Goal: Find specific page/section: Find specific page/section

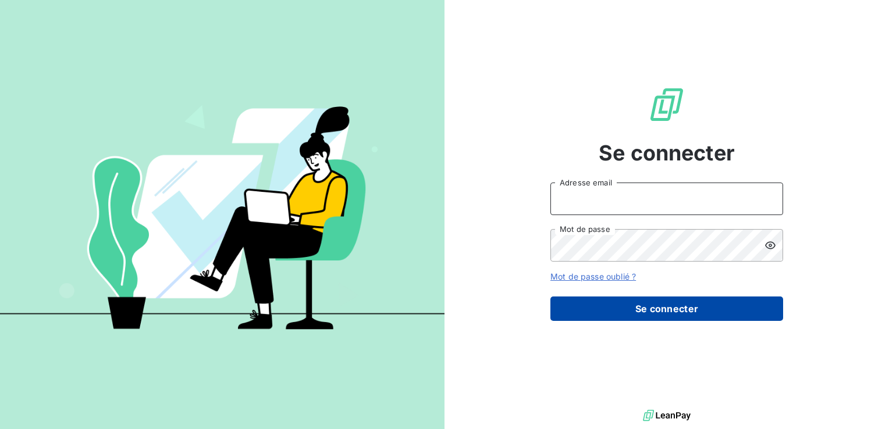
type input "[EMAIL_ADDRESS][DOMAIN_NAME]"
click at [711, 310] on button "Se connecter" at bounding box center [666, 309] width 233 height 24
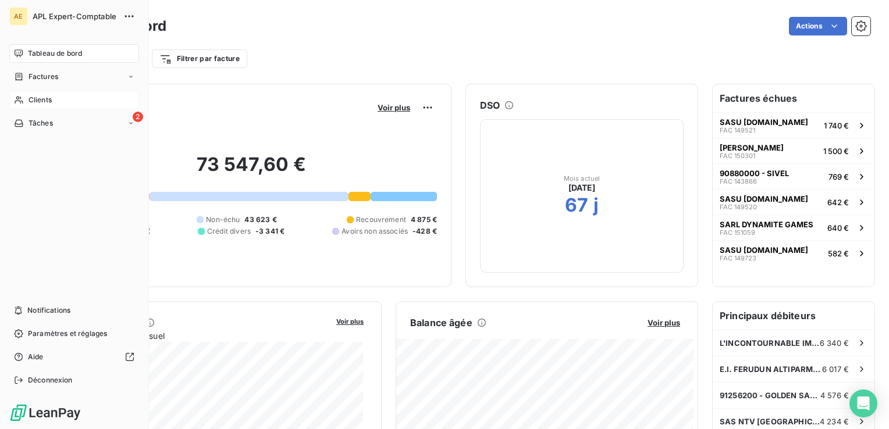
click at [51, 99] on span "Clients" at bounding box center [39, 100] width 23 height 10
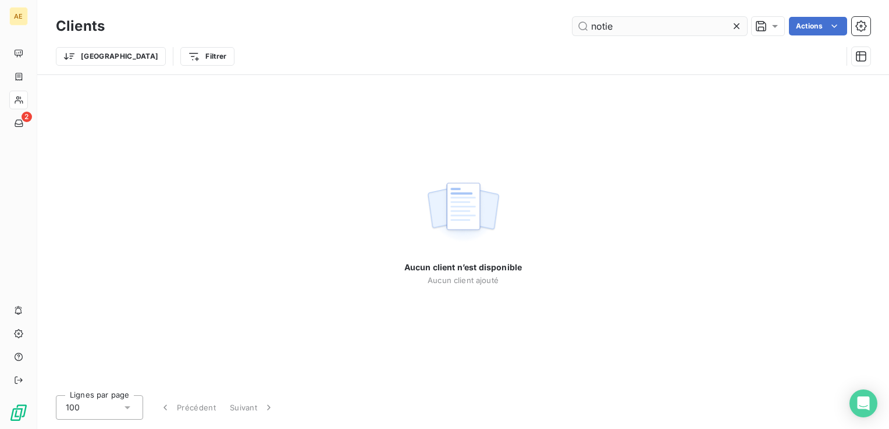
drag, startPoint x: 628, startPoint y: 27, endPoint x: 605, endPoint y: 29, distance: 23.3
click at [605, 29] on input "notie" at bounding box center [659, 26] width 174 height 19
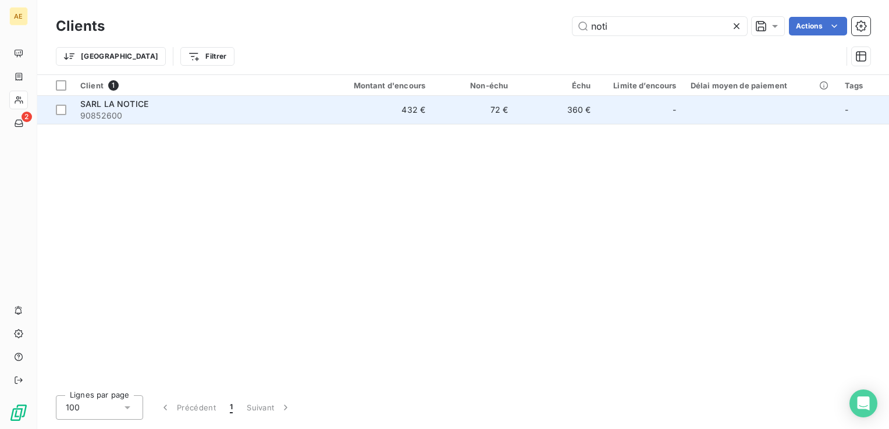
type input "noti"
click at [142, 110] on span "90852600" at bounding box center [197, 116] width 234 height 12
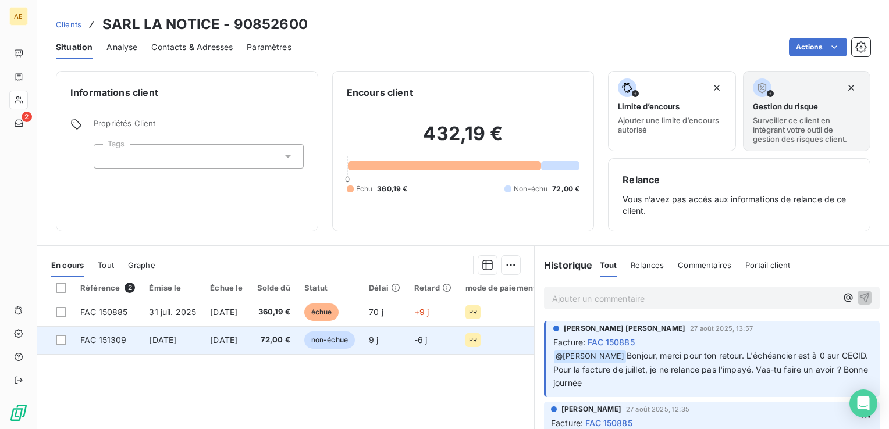
click at [112, 341] on span "FAC 151309" at bounding box center [103, 340] width 47 height 10
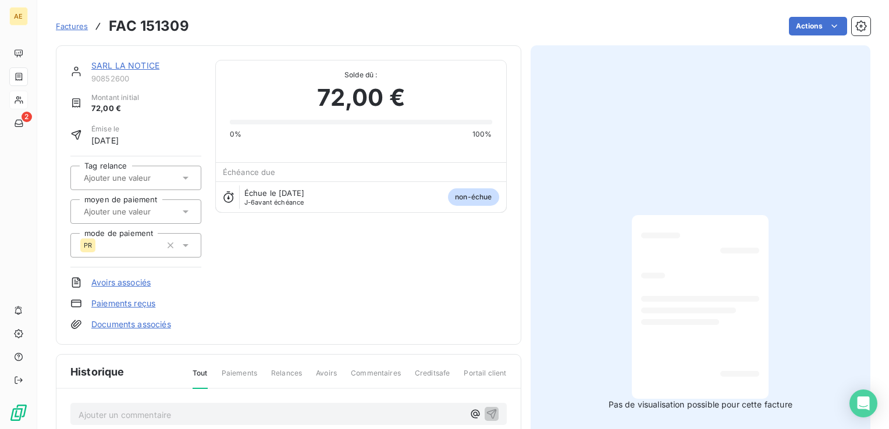
click at [699, 286] on div at bounding box center [700, 306] width 118 height 165
click at [719, 205] on div "Pas de visualisation possible pour cette facture" at bounding box center [700, 312] width 340 height 535
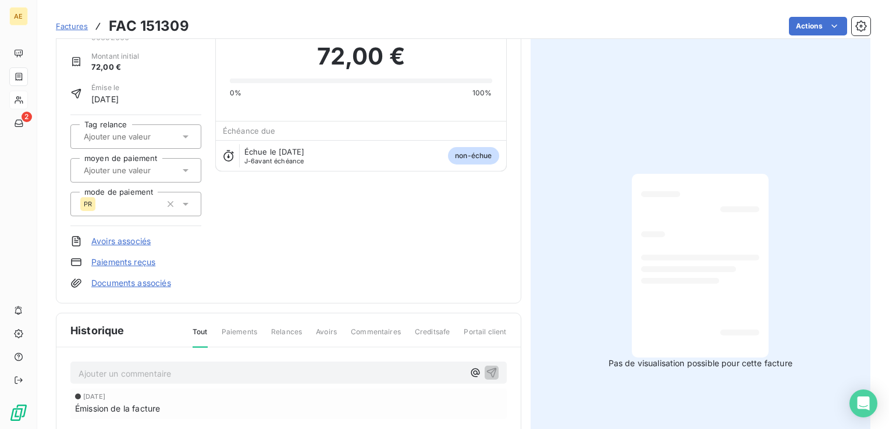
scroll to position [117, 0]
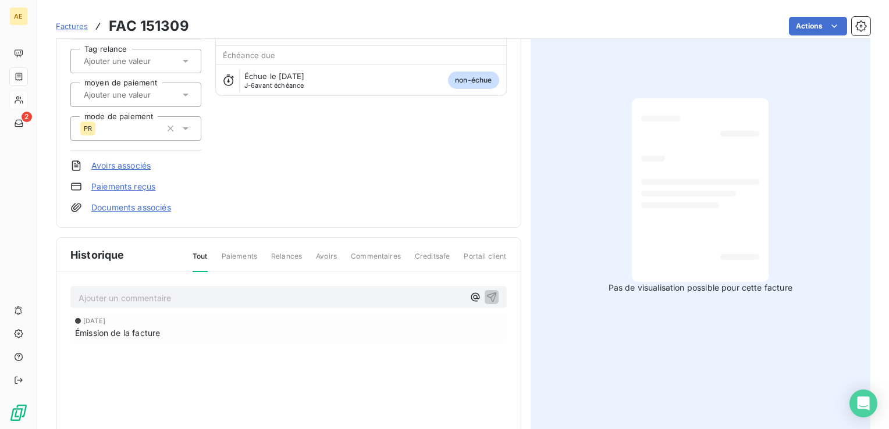
drag, startPoint x: 775, startPoint y: 198, endPoint x: 765, endPoint y: 201, distance: 10.5
click at [775, 199] on div "Pas de visualisation possible pour cette facture" at bounding box center [700, 195] width 340 height 535
click at [759, 202] on div at bounding box center [700, 190] width 137 height 184
